Goal: Task Accomplishment & Management: Use online tool/utility

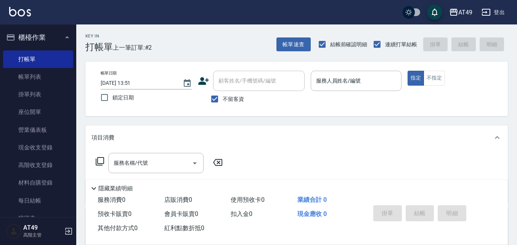
scroll to position [76, 0]
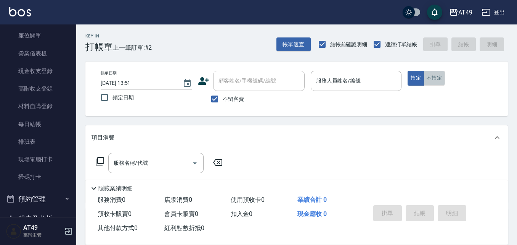
click at [430, 77] on button "不指定" at bounding box center [434, 78] width 21 height 15
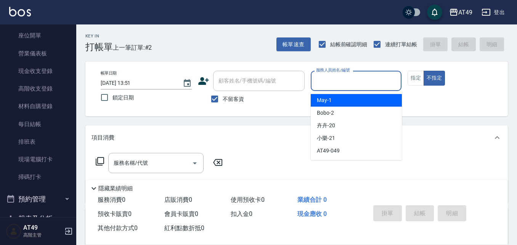
drag, startPoint x: 371, startPoint y: 78, endPoint x: 371, endPoint y: 86, distance: 8.0
click at [371, 78] on input "服務人員姓名/編號" at bounding box center [356, 80] width 84 height 13
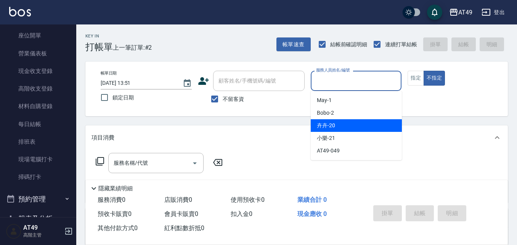
click at [349, 119] on div "卉卉 -20" at bounding box center [356, 125] width 91 height 13
type input "卉卉-20"
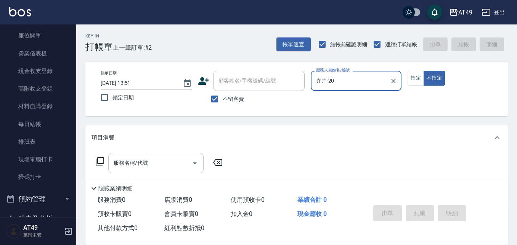
click at [166, 160] on input "服務名稱/代號" at bounding box center [150, 162] width 77 height 13
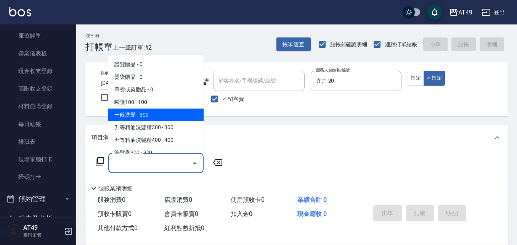
click at [160, 111] on span "一般洗髮 - 300" at bounding box center [155, 114] width 95 height 13
type input "一般洗髮(101)"
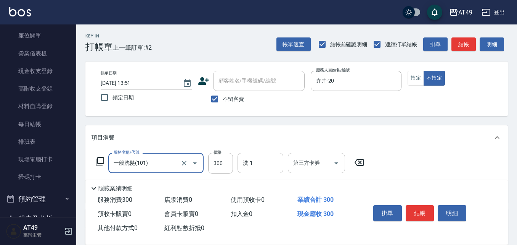
click at [259, 164] on input "洗-1" at bounding box center [260, 162] width 39 height 13
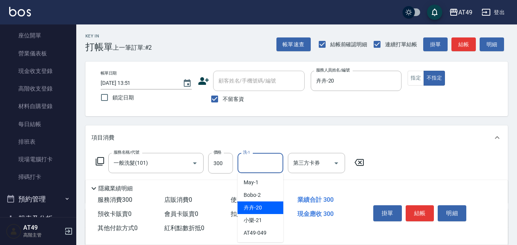
click at [263, 203] on div "卉卉 -20" at bounding box center [261, 207] width 46 height 13
type input "卉卉-20"
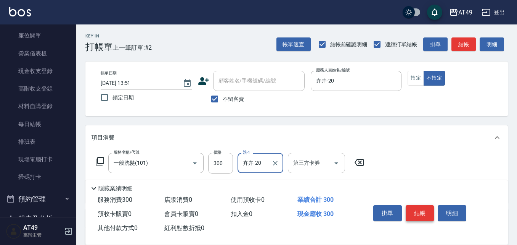
click at [411, 207] on button "結帳" at bounding box center [420, 213] width 29 height 16
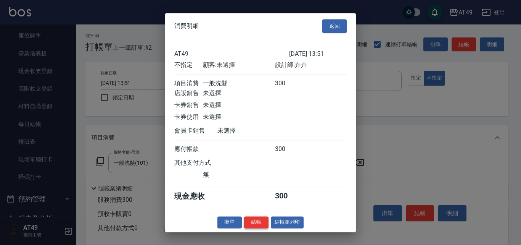
click at [258, 228] on button "結帳" at bounding box center [256, 222] width 24 height 12
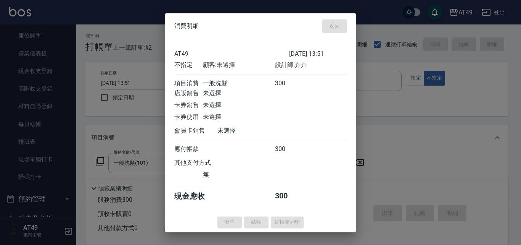
type input "[DATE] 17:11"
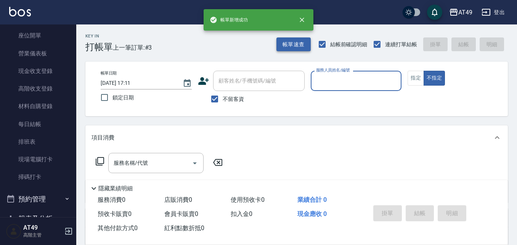
click at [291, 47] on button "帳單速查" at bounding box center [294, 44] width 34 height 14
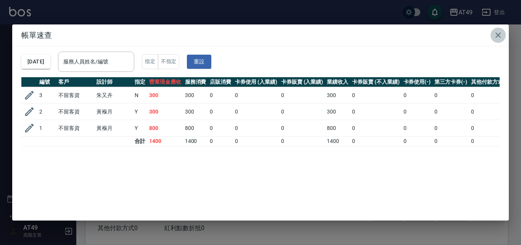
click at [496, 34] on icon "button" at bounding box center [498, 35] width 9 height 9
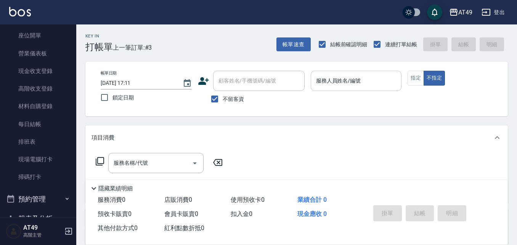
click at [338, 71] on div "服務人員姓名/編號" at bounding box center [356, 81] width 91 height 20
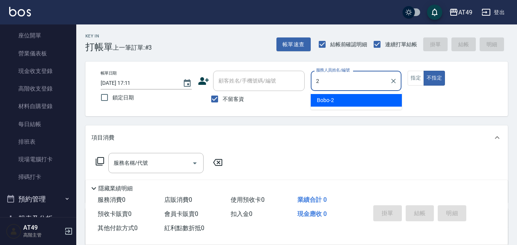
type input "2"
type button "false"
type input "Bobo-2"
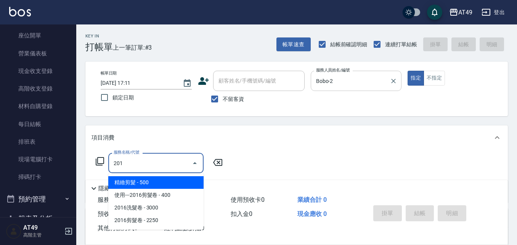
type input "精緻剪髮(201)"
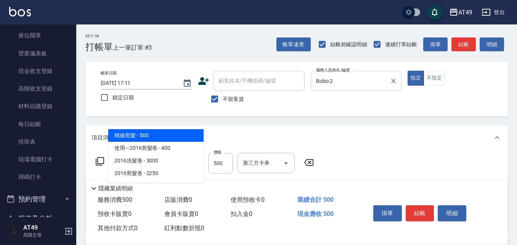
type input "精緻剪髮(201)"
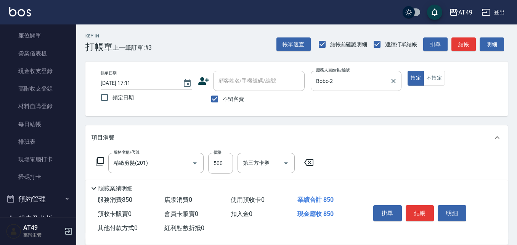
type input "350"
click at [419, 208] on button "結帳" at bounding box center [420, 213] width 29 height 16
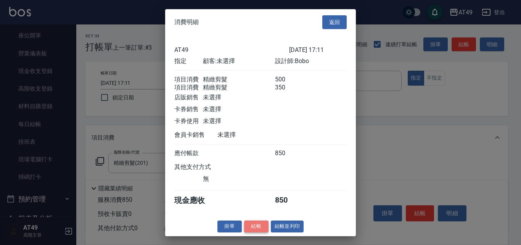
click at [251, 232] on button "結帳" at bounding box center [256, 226] width 24 height 12
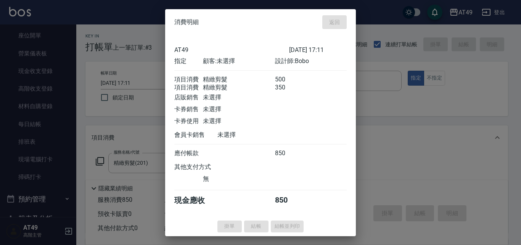
type input "[DATE] 17:15"
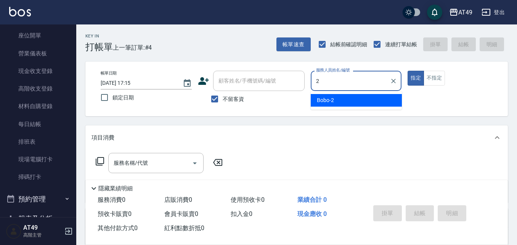
type input "Bobo-2"
type button "true"
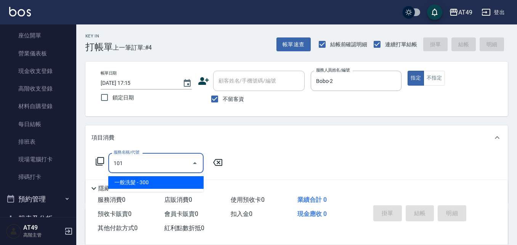
type input "一般洗髮(101)"
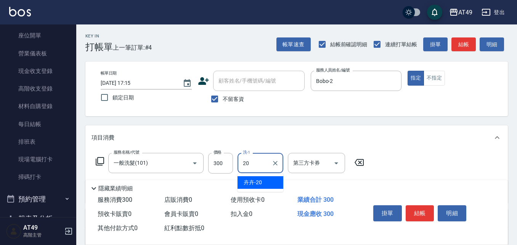
type input "卉卉-20"
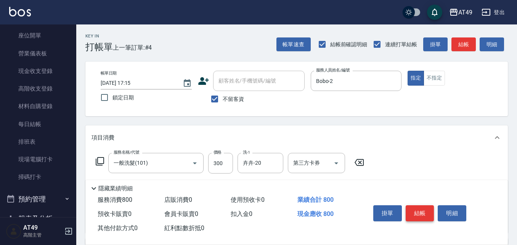
type input "精緻剪髮(201)"
click at [419, 216] on button "結帳" at bounding box center [420, 213] width 29 height 16
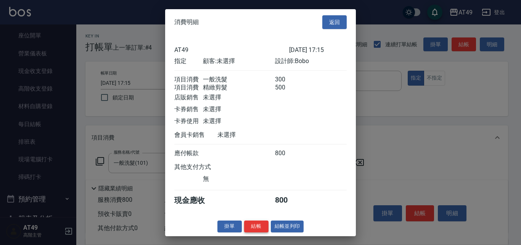
click at [262, 231] on button "結帳" at bounding box center [256, 226] width 24 height 12
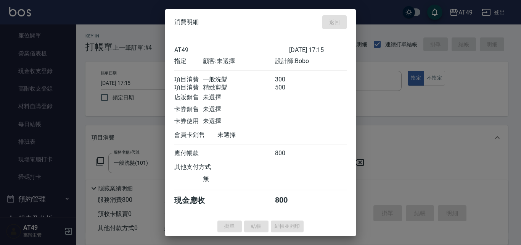
type input "[DATE] 17:16"
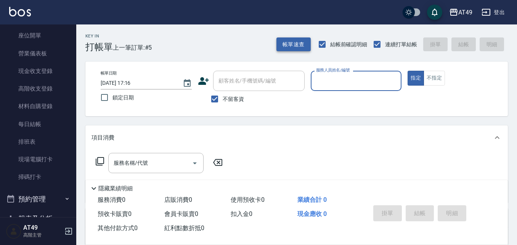
click at [293, 49] on button "帳單速查" at bounding box center [294, 44] width 34 height 14
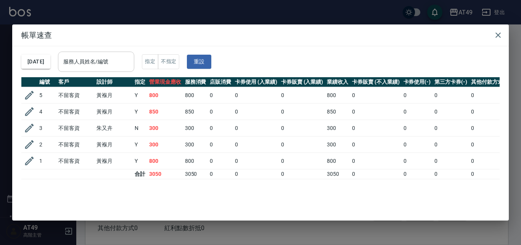
click at [80, 56] on div "服務人員姓名/編號 服務人員姓名/編號" at bounding box center [96, 62] width 76 height 20
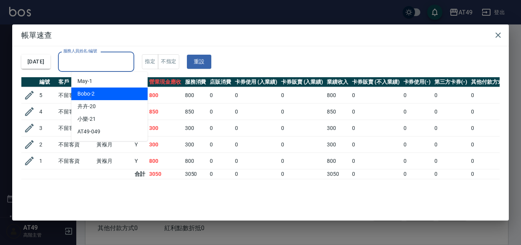
click at [97, 96] on div "Bobo -2" at bounding box center [109, 93] width 76 height 13
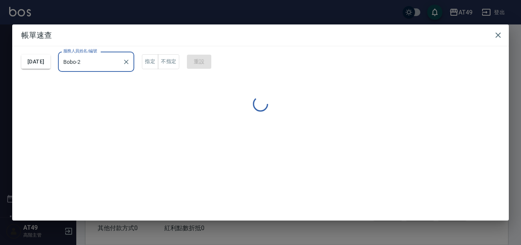
type input "Bobo-2"
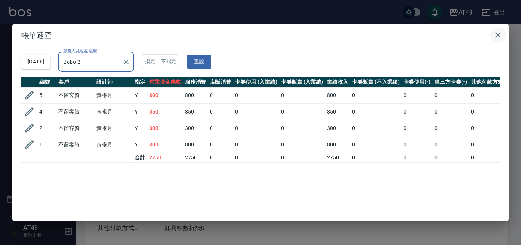
click at [497, 35] on icon "button" at bounding box center [498, 35] width 9 height 9
